Goal: Task Accomplishment & Management: Manage account settings

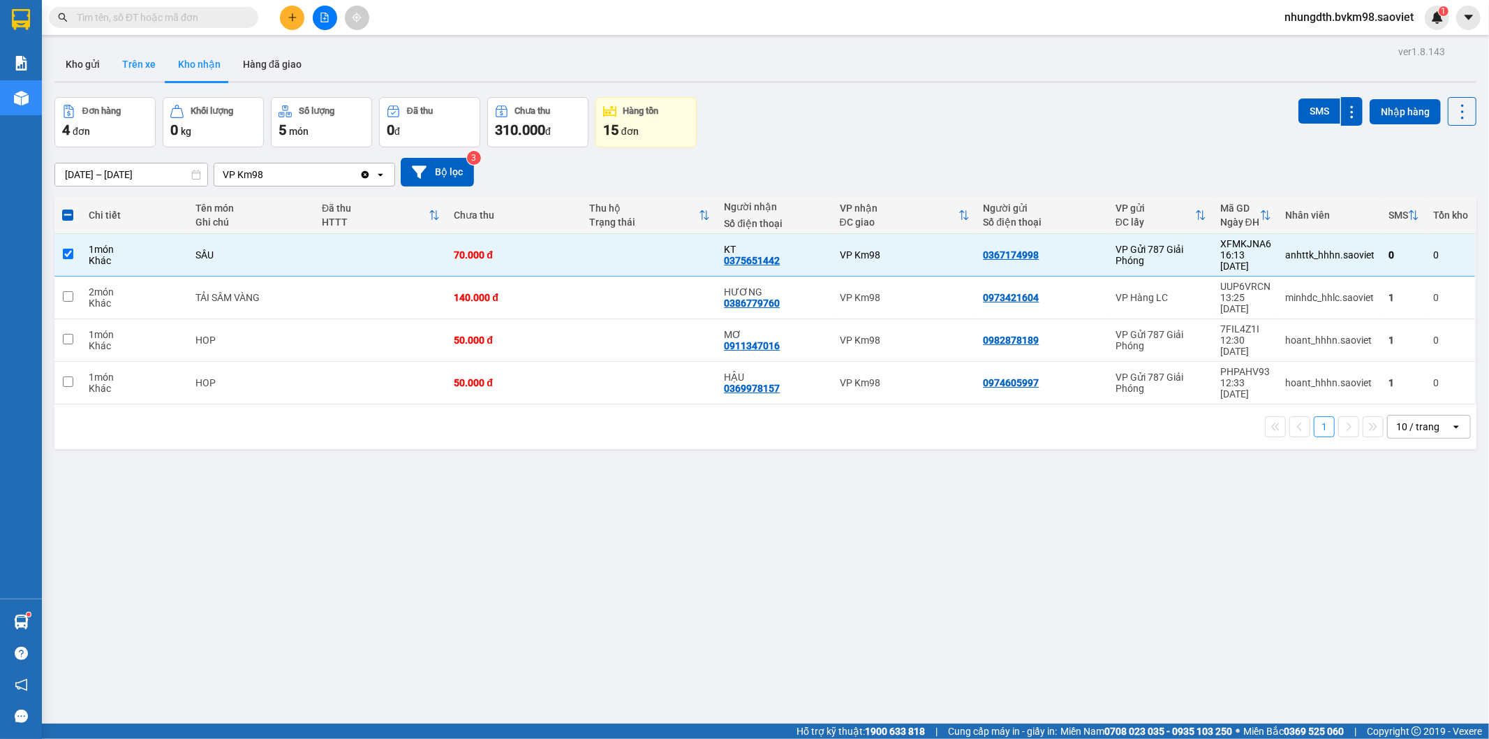
click at [124, 60] on button "Trên xe" at bounding box center [139, 64] width 56 height 34
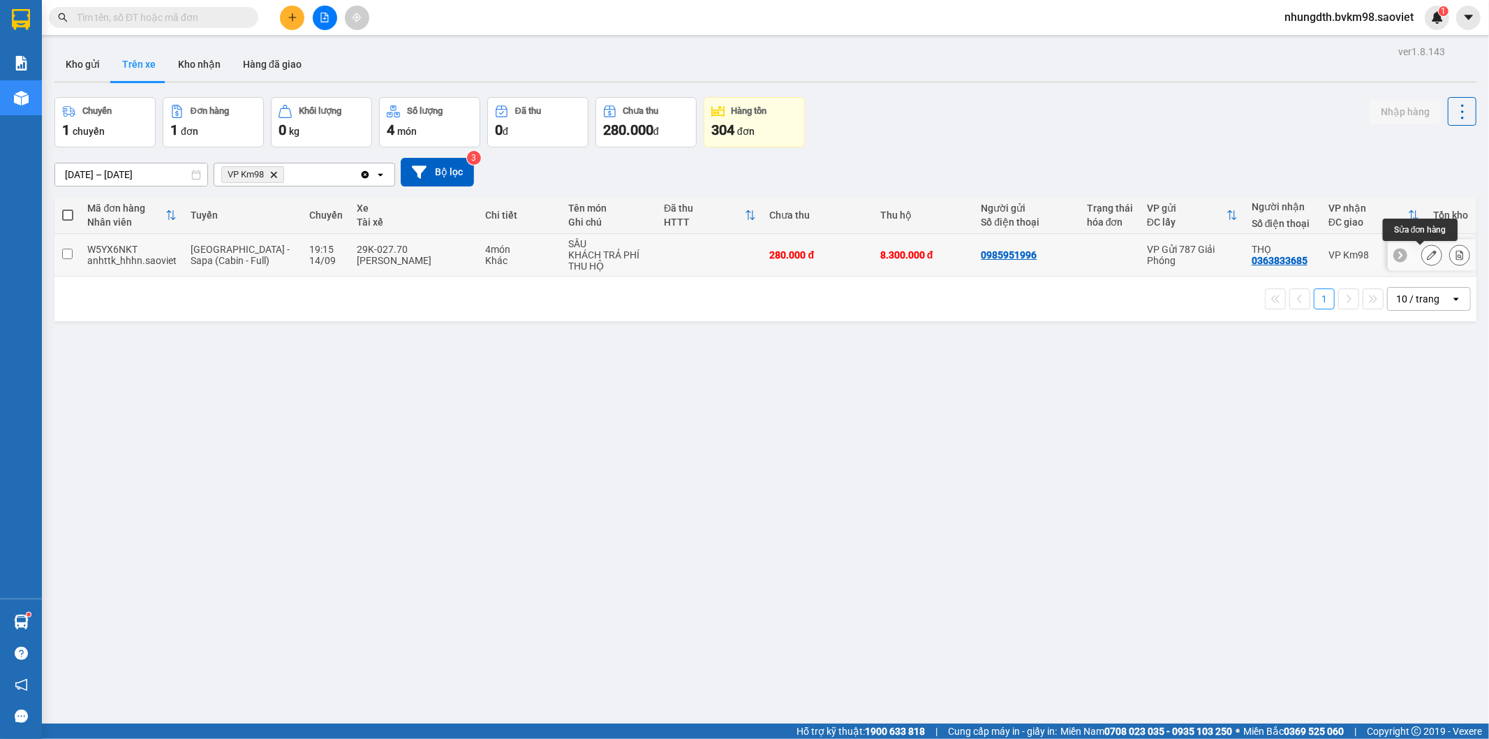
click at [1427, 256] on icon at bounding box center [1432, 255] width 10 height 10
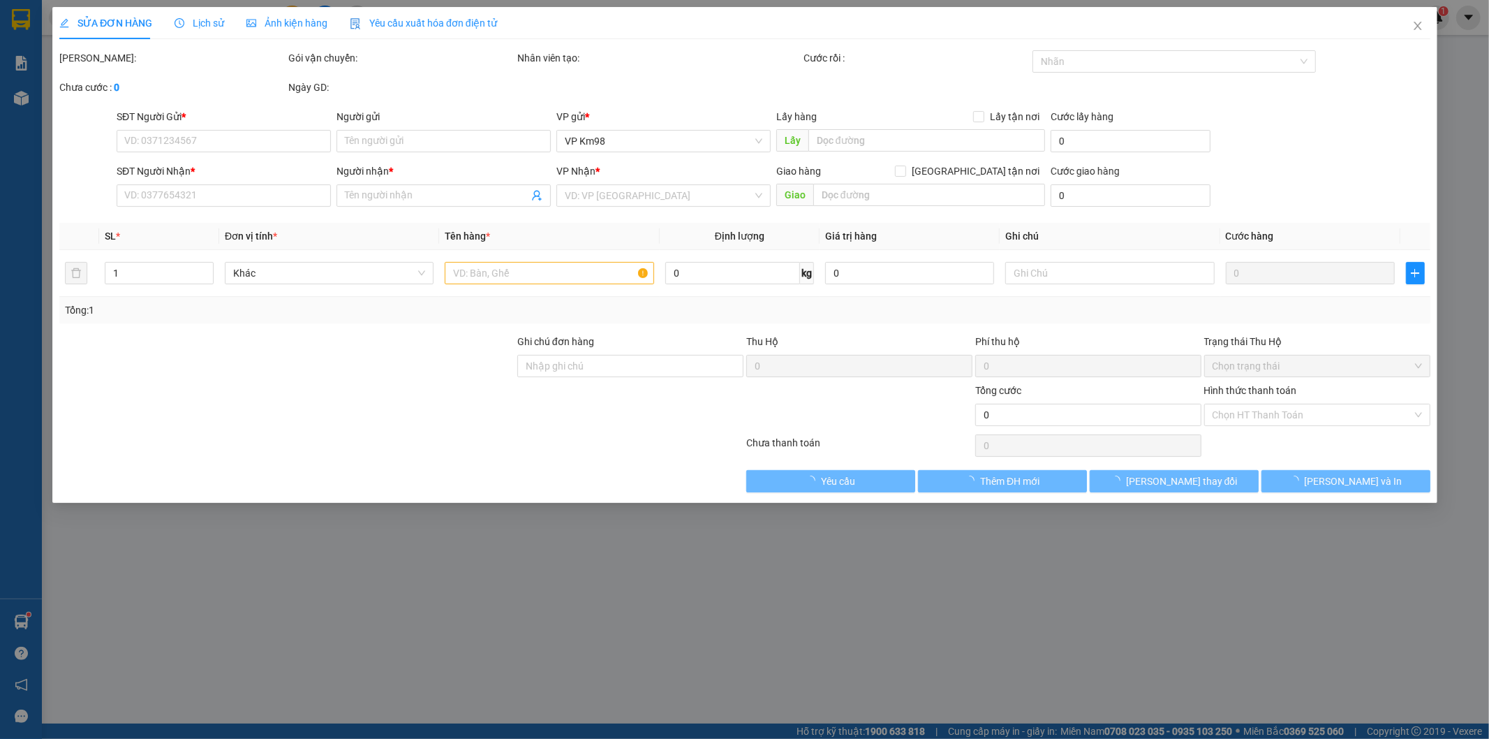
type input "0985951996"
type input "0363833685"
type input "THỌ"
type input "8.300.000"
type input "60.000"
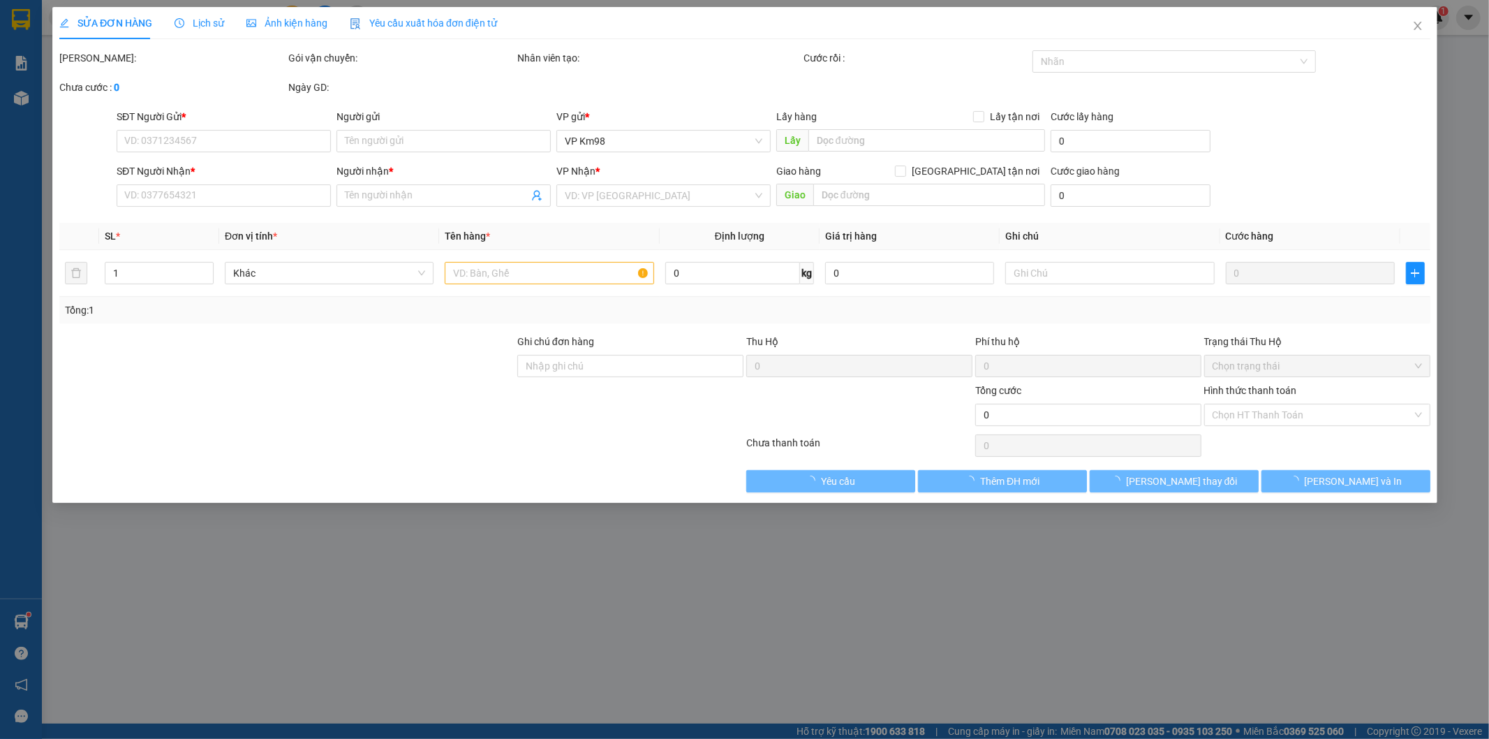
type input "280.000"
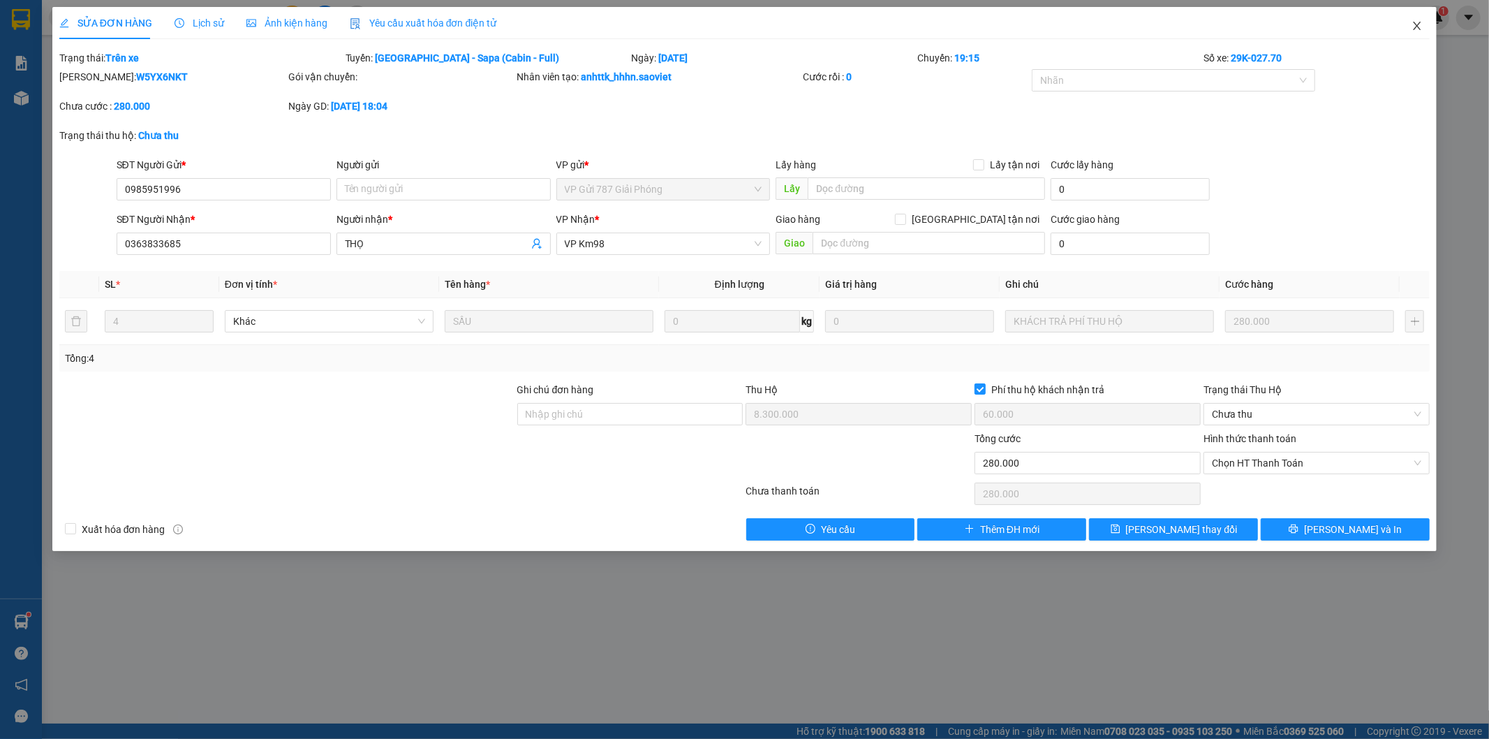
click at [1417, 24] on icon "close" at bounding box center [1416, 25] width 11 height 11
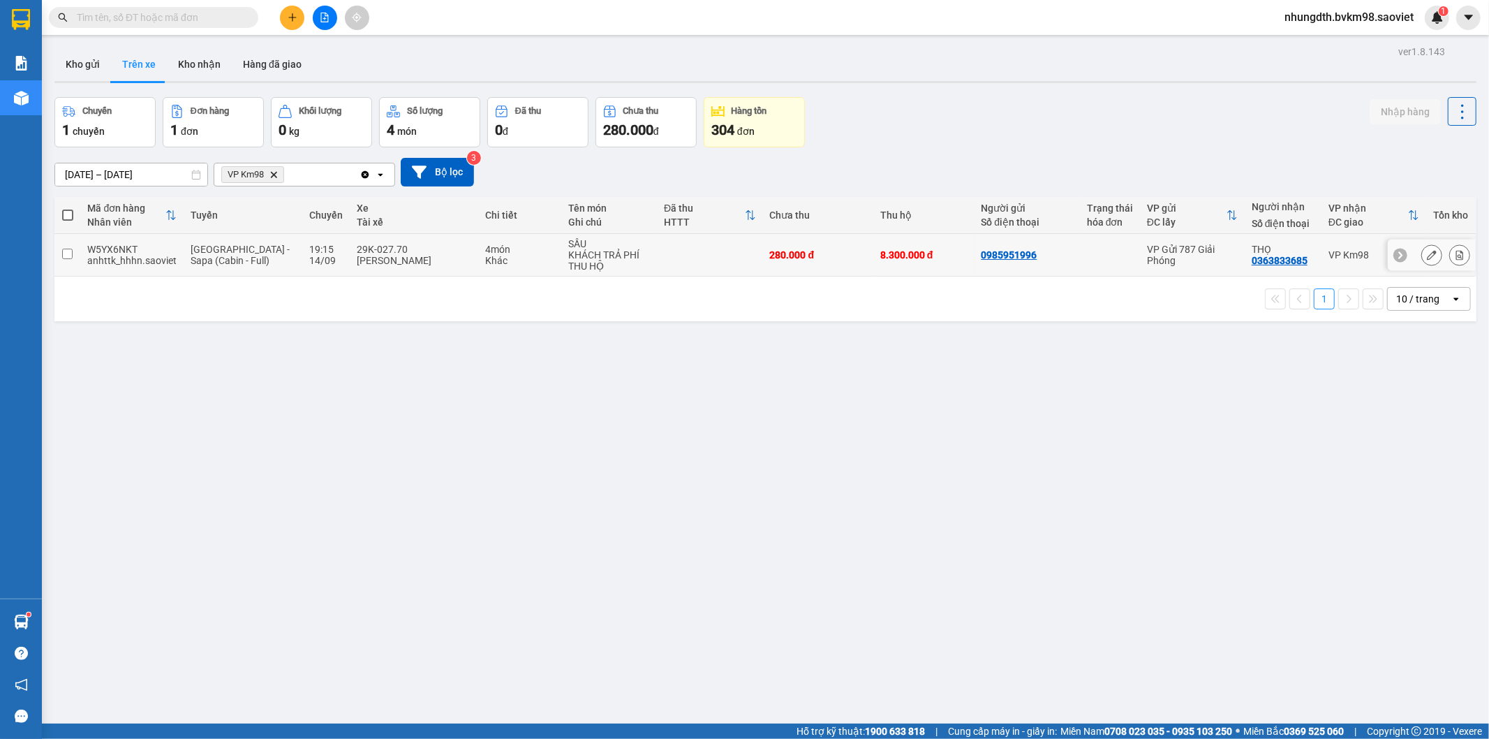
click at [246, 269] on td "[GEOGRAPHIC_DATA] - Sapa (Cabin - Full)" at bounding box center [243, 255] width 119 height 43
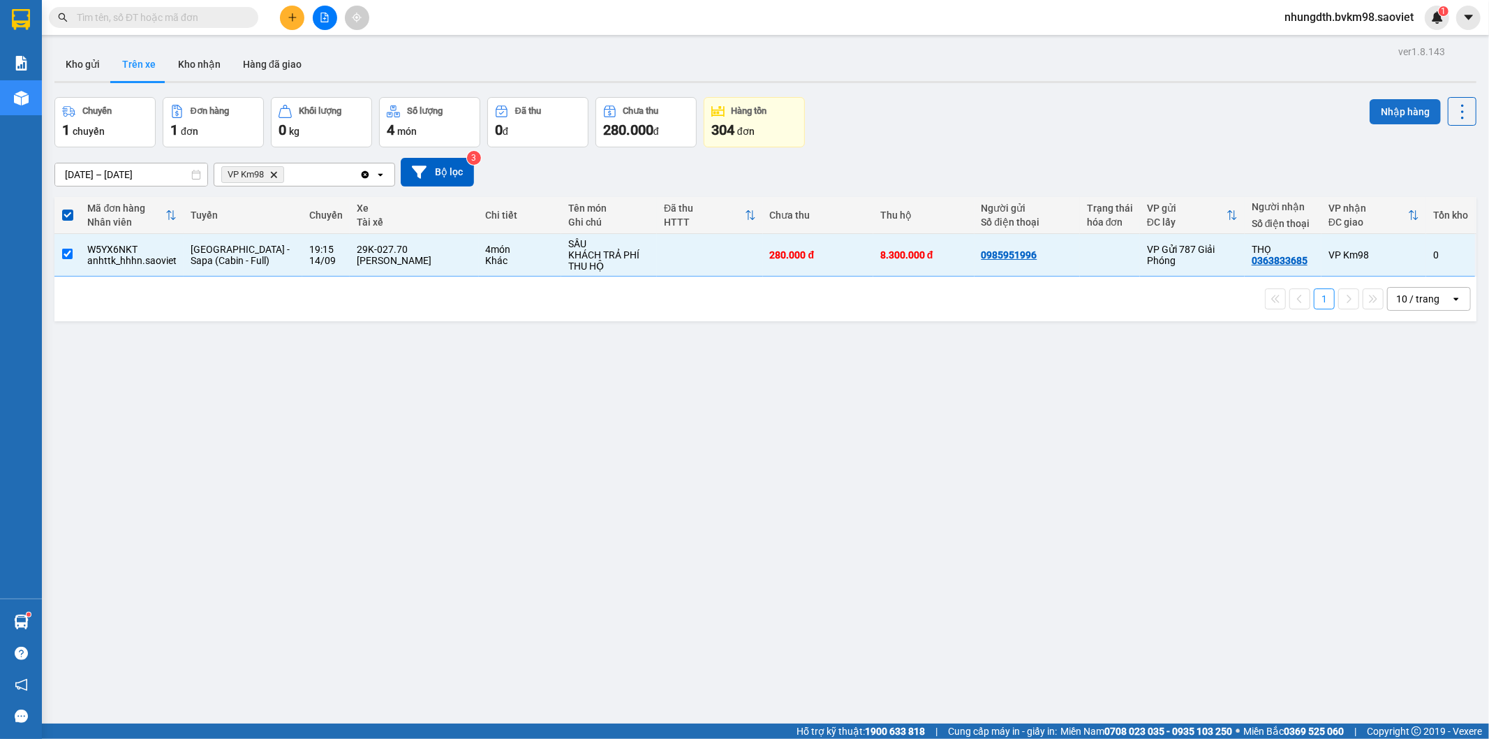
click at [1389, 112] on button "Nhập hàng" at bounding box center [1405, 111] width 71 height 25
checkbox input "false"
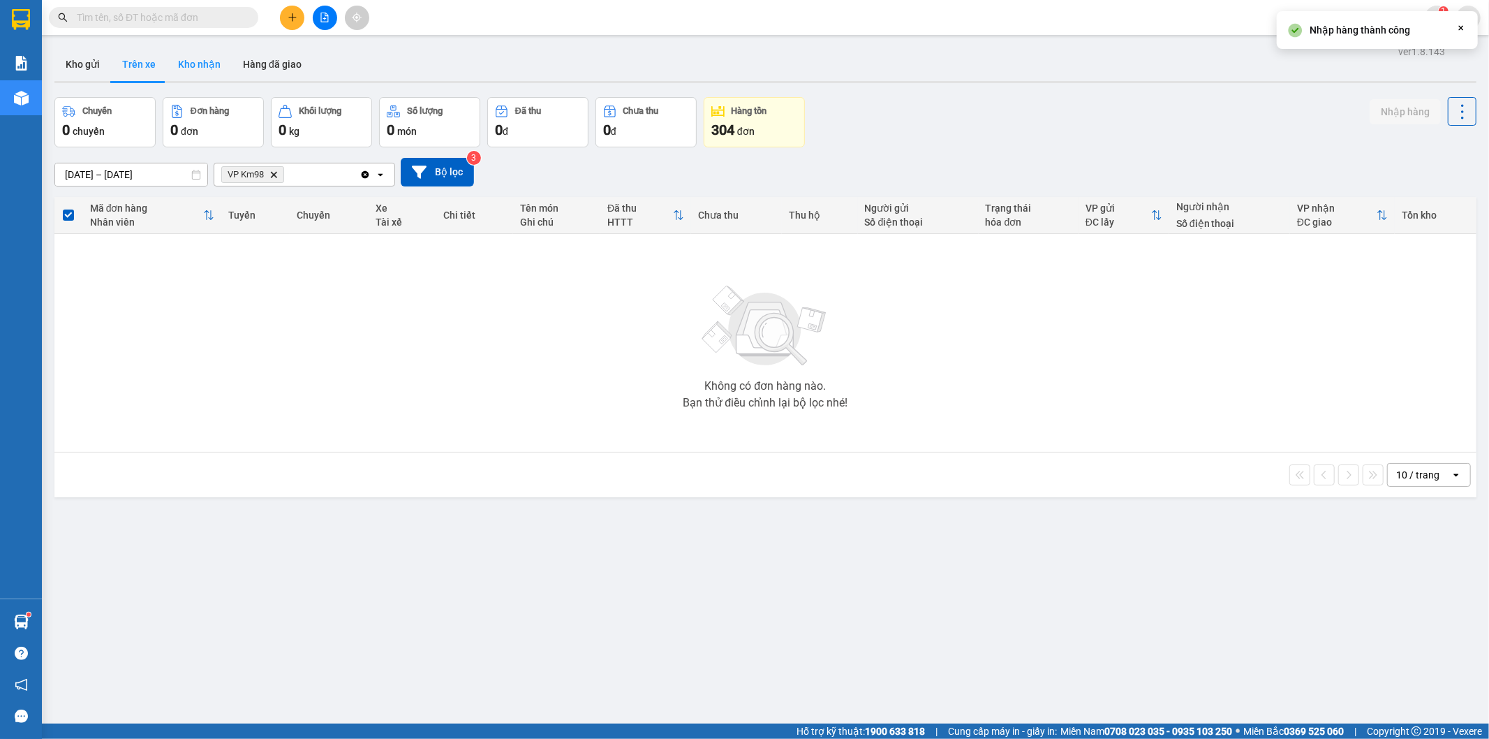
click at [205, 73] on button "Kho nhận" at bounding box center [199, 64] width 65 height 34
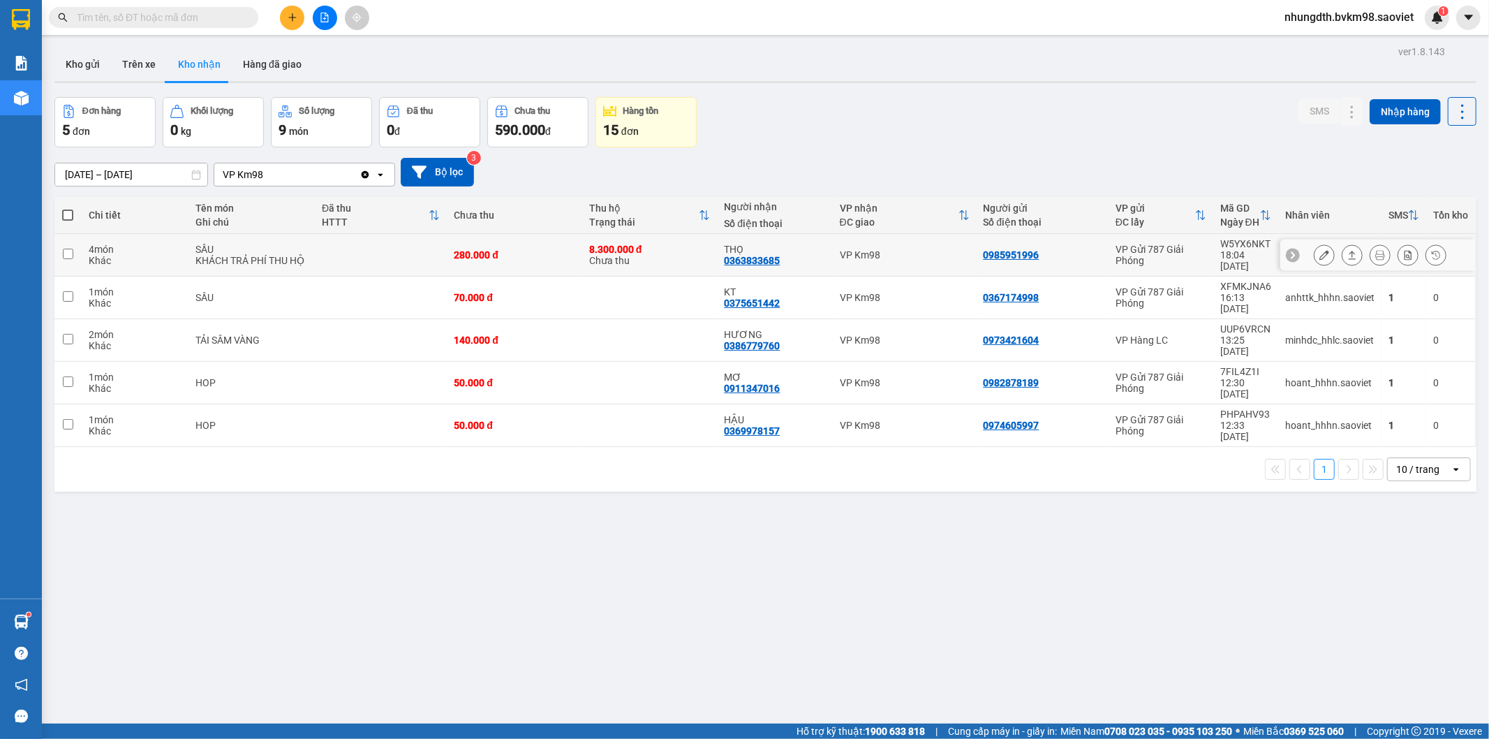
click at [556, 249] on div "280.000 đ" at bounding box center [514, 254] width 121 height 11
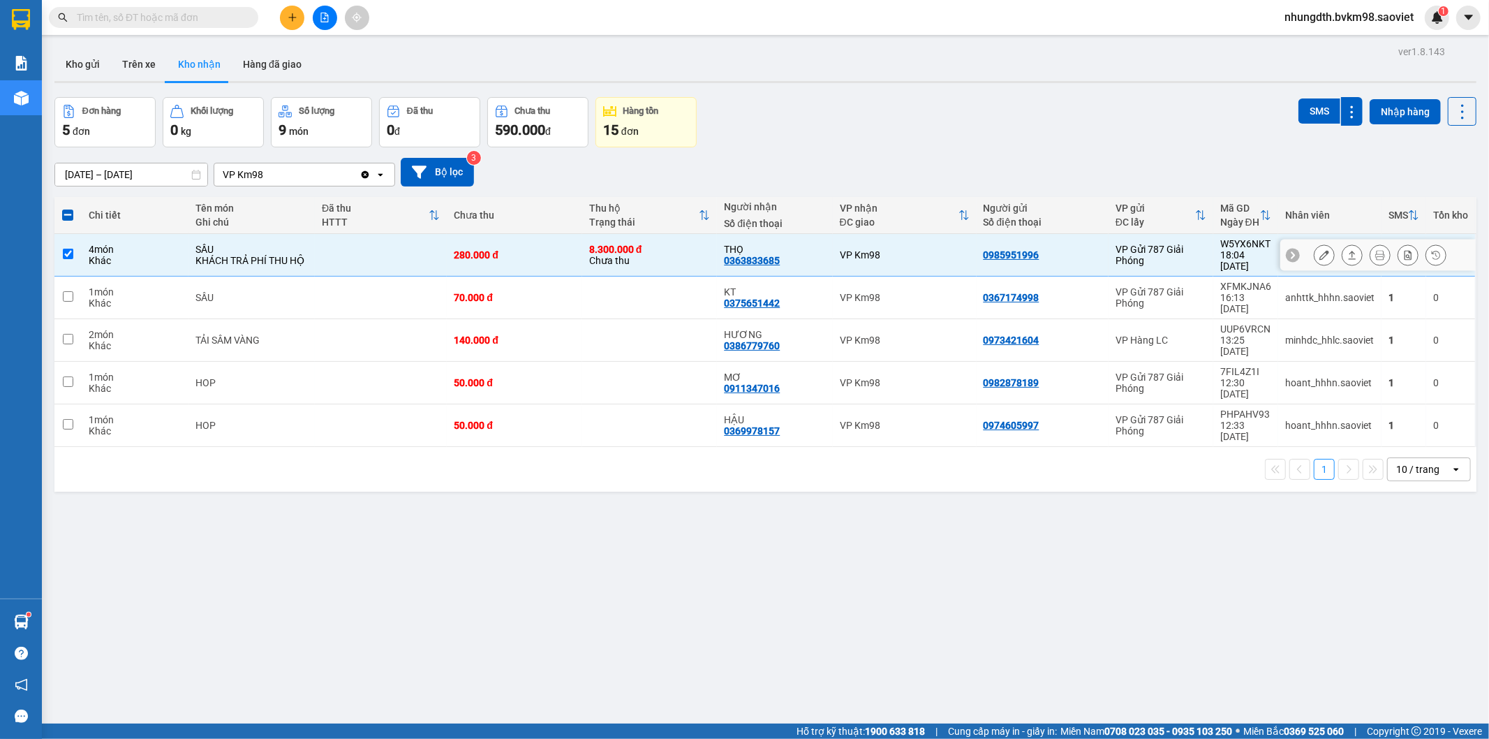
click at [242, 246] on div "SẦU" at bounding box center [251, 249] width 112 height 11
checkbox input "false"
